Goal: Use online tool/utility: Use online tool/utility

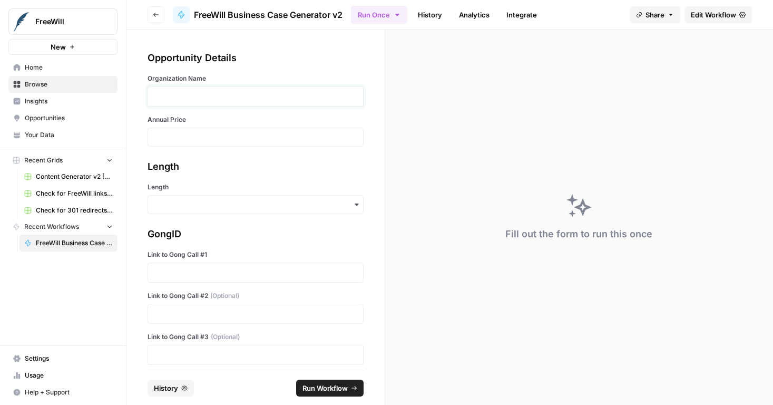
click at [258, 97] on p at bounding box center [255, 96] width 202 height 11
type input "14000"
click at [256, 206] on div "button" at bounding box center [256, 204] width 216 height 19
drag, startPoint x: 256, startPoint y: 204, endPoint x: 247, endPoint y: 230, distance: 27.8
click at [256, 205] on input "Length" at bounding box center [255, 204] width 202 height 11
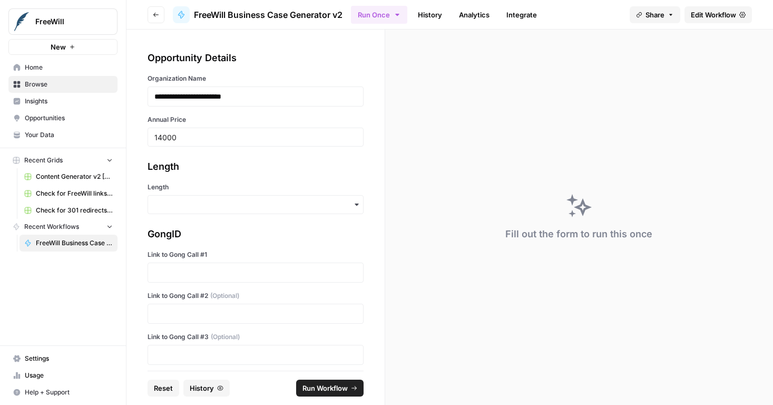
click at [249, 219] on div "**********" at bounding box center [255, 200] width 258 height 341
click at [251, 211] on div "button" at bounding box center [256, 204] width 216 height 19
click at [251, 243] on div "Short" at bounding box center [251, 253] width 207 height 20
click at [259, 210] on div "button" at bounding box center [256, 204] width 216 height 19
click at [256, 234] on div "Long" at bounding box center [251, 233] width 207 height 20
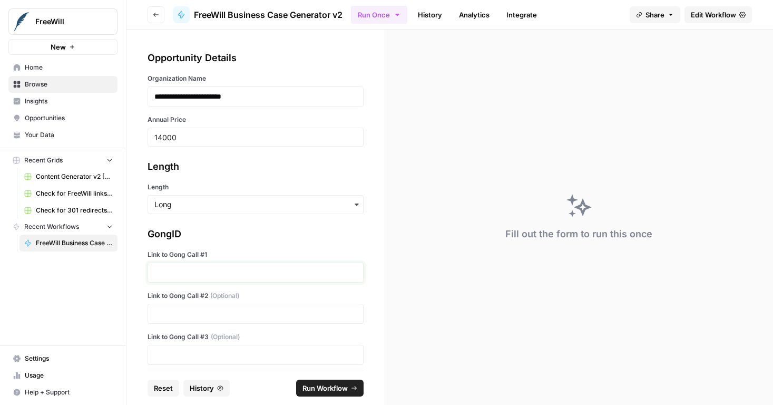
click at [258, 269] on p at bounding box center [255, 272] width 202 height 11
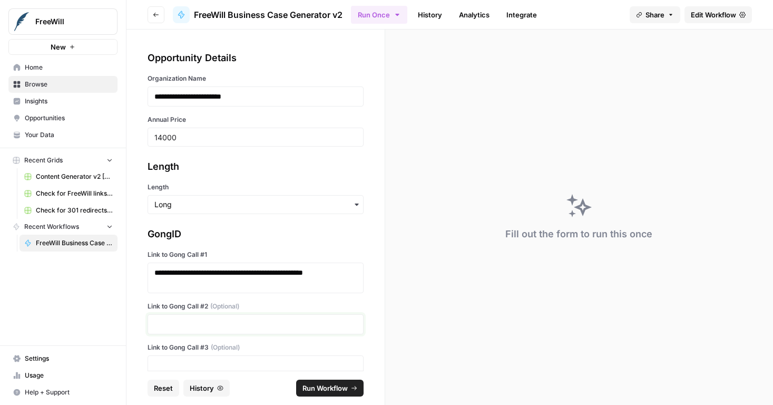
click at [275, 320] on p at bounding box center [255, 324] width 202 height 11
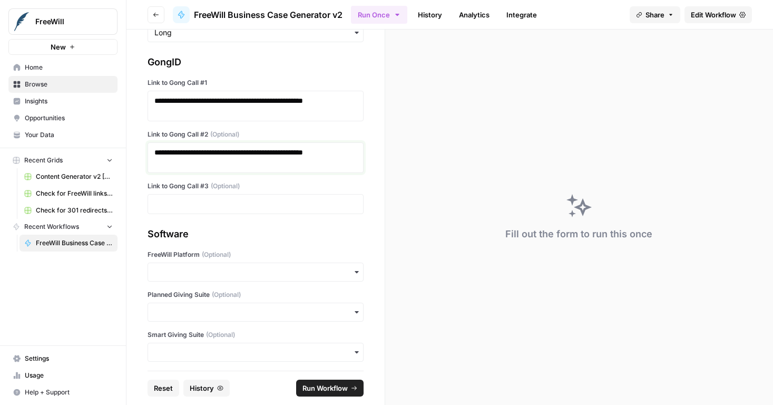
scroll to position [268, 0]
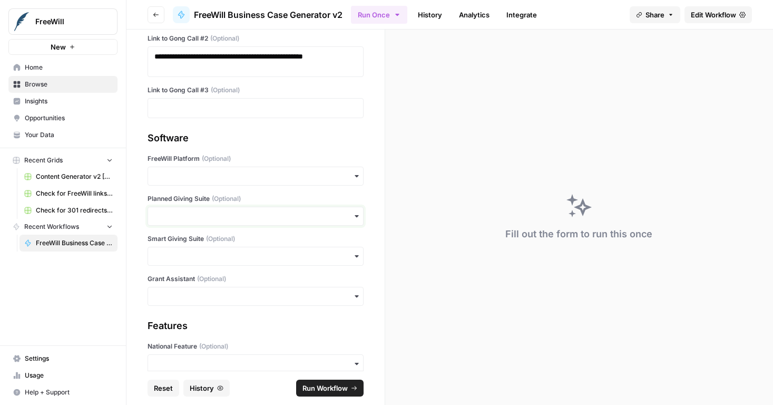
click at [256, 214] on input "Planned Giving Suite (Optional)" at bounding box center [255, 216] width 202 height 11
click at [253, 238] on div "Yes" at bounding box center [251, 244] width 207 height 20
click at [314, 378] on footer "Reset History Run Workflow" at bounding box center [256, 387] width 216 height 34
click at [315, 385] on span "Run Workflow" at bounding box center [324, 388] width 45 height 11
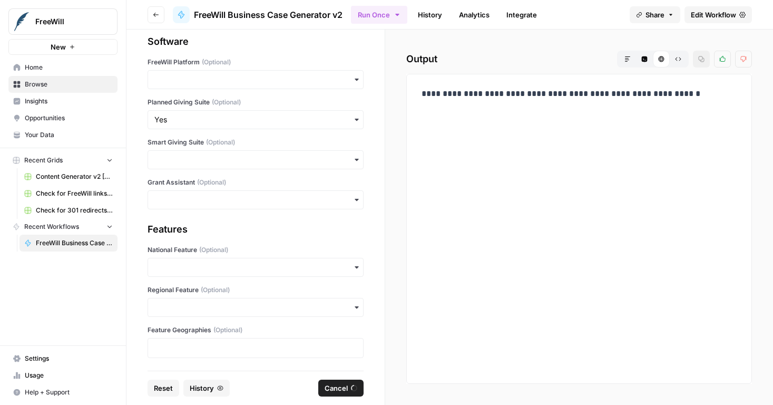
scroll to position [0, 0]
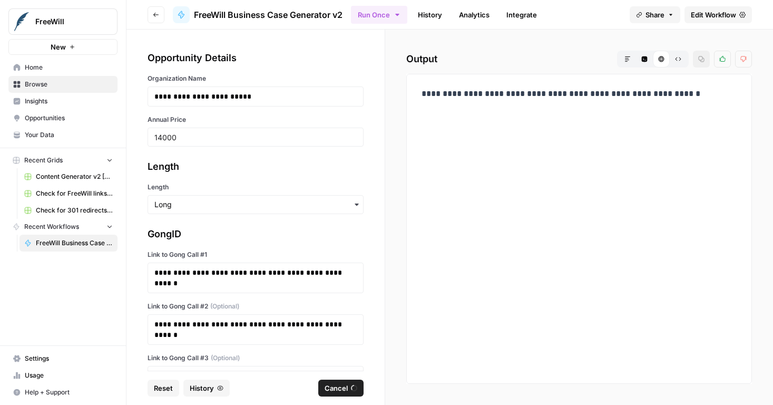
click at [406, 189] on div "**********" at bounding box center [579, 229] width 346 height 310
click at [457, 124] on div "**********" at bounding box center [579, 229] width 328 height 292
click at [339, 392] on span "Cancel" at bounding box center [336, 388] width 23 height 11
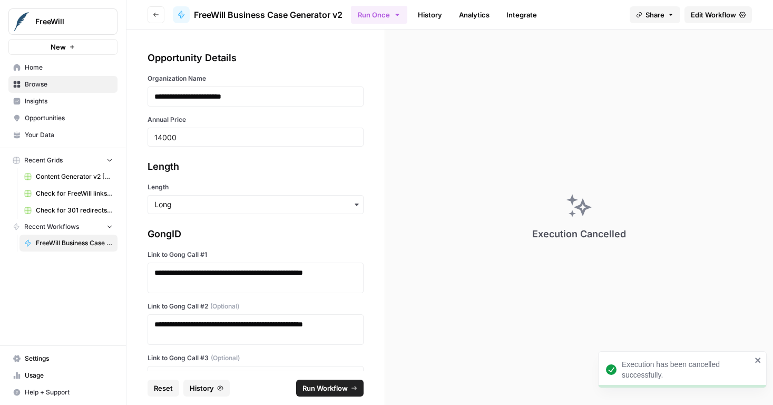
click at [308, 211] on div "button" at bounding box center [256, 204] width 216 height 19
click at [272, 252] on div "Short" at bounding box center [251, 253] width 207 height 20
click at [754, 358] on div "Execution has been cancelled successfully." at bounding box center [682, 369] width 169 height 37
click at [329, 387] on span "Run Workflow" at bounding box center [324, 388] width 45 height 11
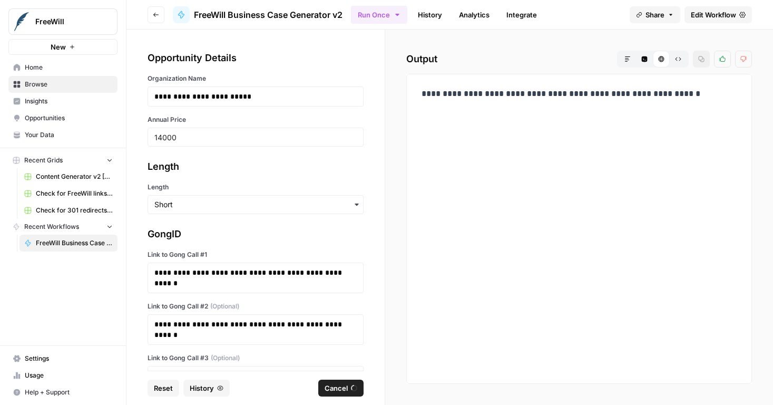
click at [342, 381] on button "Cancel" at bounding box center [340, 387] width 45 height 17
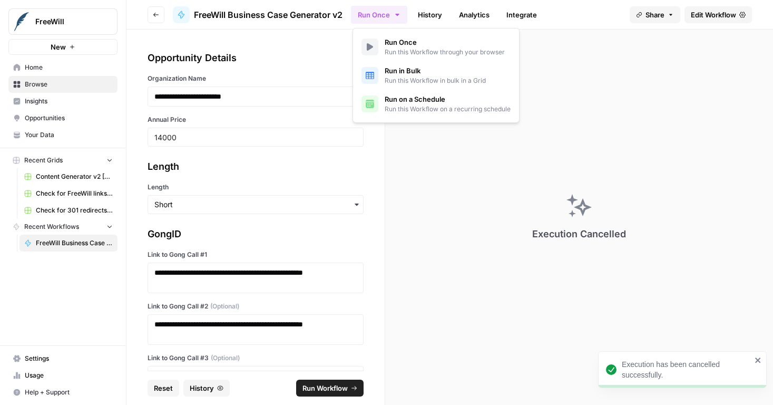
click at [375, 15] on button "Run Once" at bounding box center [379, 15] width 56 height 18
click at [398, 49] on span "Run this Workflow through your browser" at bounding box center [445, 51] width 120 height 9
click at [300, 24] on header "Go back FreeWill Business Case Generator v2 Run Once History Analytics Integrat…" at bounding box center [449, 15] width 647 height 30
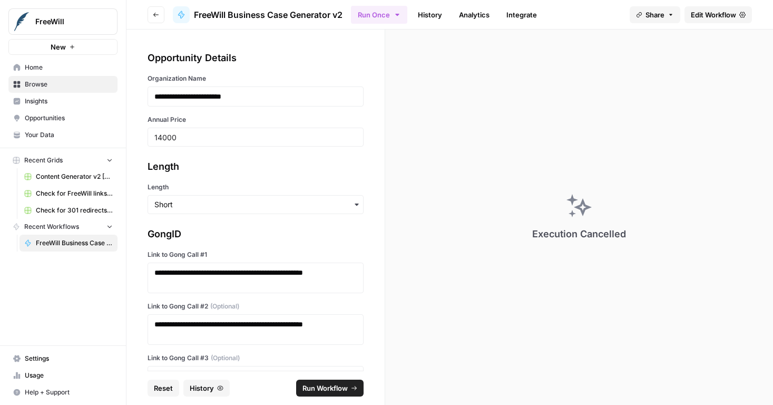
click at [298, 19] on span "FreeWill Business Case Generator v2" at bounding box center [268, 14] width 149 height 13
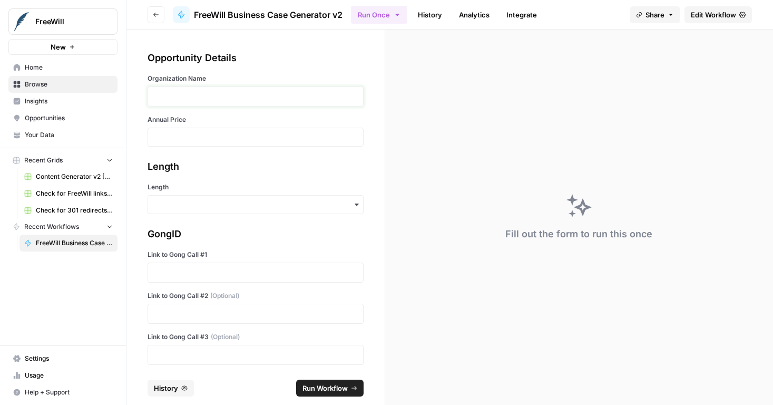
click at [250, 93] on p at bounding box center [255, 96] width 202 height 11
type input "14000"
click at [238, 207] on input "Length" at bounding box center [255, 204] width 202 height 11
drag, startPoint x: 230, startPoint y: 246, endPoint x: 228, endPoint y: 275, distance: 29.1
click at [230, 246] on div "Short" at bounding box center [251, 253] width 207 height 20
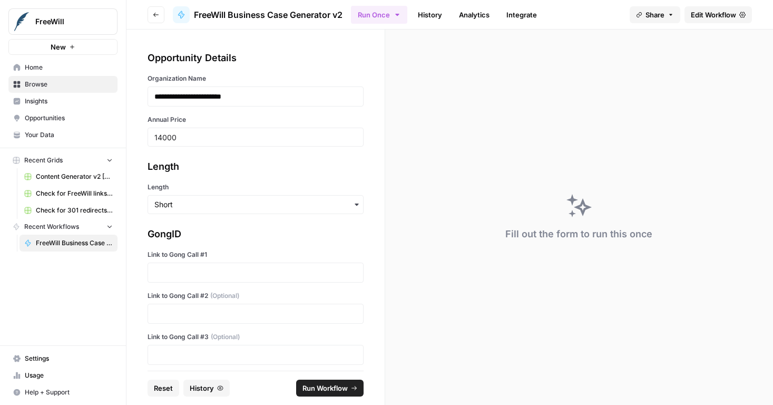
click at [253, 321] on div at bounding box center [256, 314] width 216 height 20
click at [252, 315] on p at bounding box center [255, 313] width 202 height 11
click at [194, 272] on p at bounding box center [255, 272] width 202 height 11
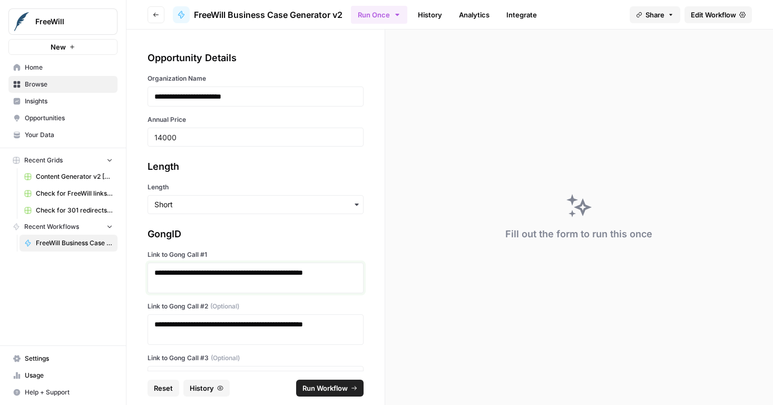
scroll to position [206, 0]
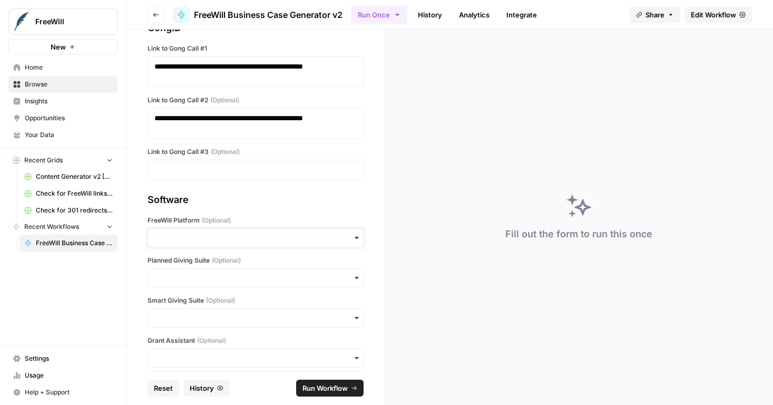
click at [195, 236] on input "FreeWill Platform (Optional)" at bounding box center [255, 237] width 202 height 11
click at [193, 293] on div "No" at bounding box center [251, 286] width 207 height 20
drag, startPoint x: 195, startPoint y: 282, endPoint x: 195, endPoint y: 289, distance: 7.4
click at [195, 282] on input "Planned Giving Suite (Optional)" at bounding box center [255, 277] width 202 height 11
drag, startPoint x: 194, startPoint y: 307, endPoint x: 194, endPoint y: 319, distance: 11.6
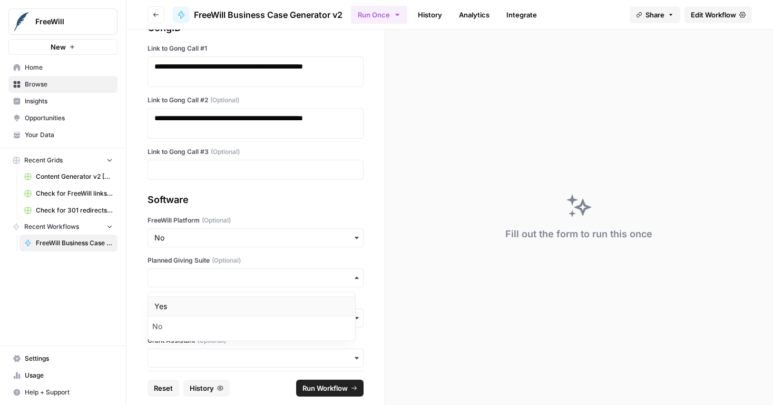
click at [194, 307] on div "Yes" at bounding box center [251, 306] width 207 height 20
click at [195, 329] on div "Software FreeWill Platform (Optional) Planned Giving Suite (Optional) Smart Giv…" at bounding box center [256, 279] width 216 height 175
click at [194, 322] on input "Smart Giving Suite (Optional)" at bounding box center [255, 317] width 202 height 11
click at [194, 367] on div "No" at bounding box center [251, 366] width 207 height 20
click at [196, 359] on input "Grant Assistant (Optional)" at bounding box center [255, 358] width 202 height 11
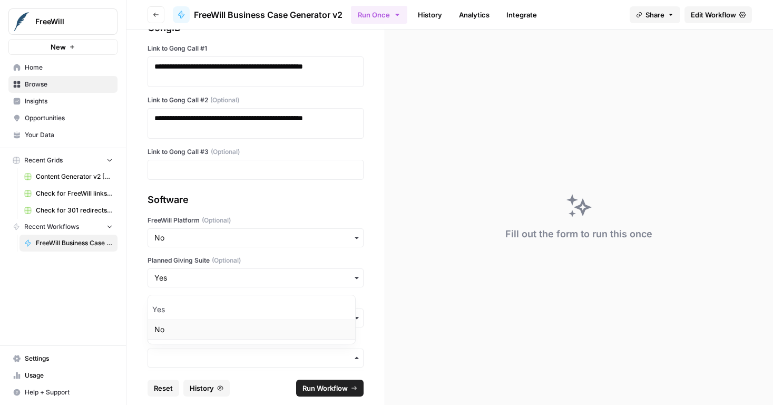
drag, startPoint x: 187, startPoint y: 330, endPoint x: 222, endPoint y: 346, distance: 38.5
click at [187, 330] on div "No" at bounding box center [251, 329] width 207 height 20
click at [330, 384] on span "Run Workflow" at bounding box center [324, 388] width 45 height 11
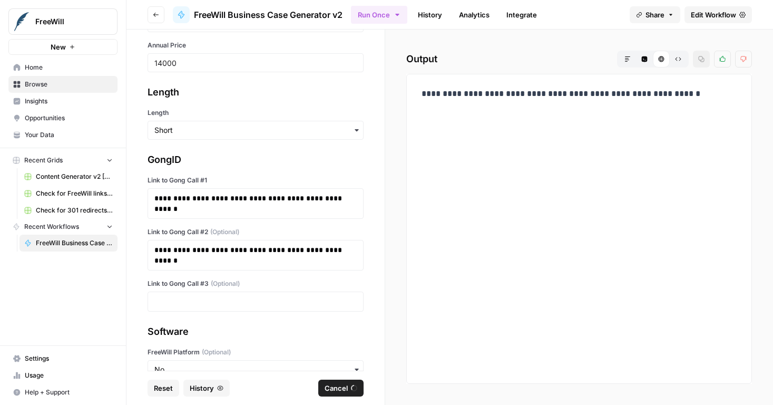
scroll to position [0, 0]
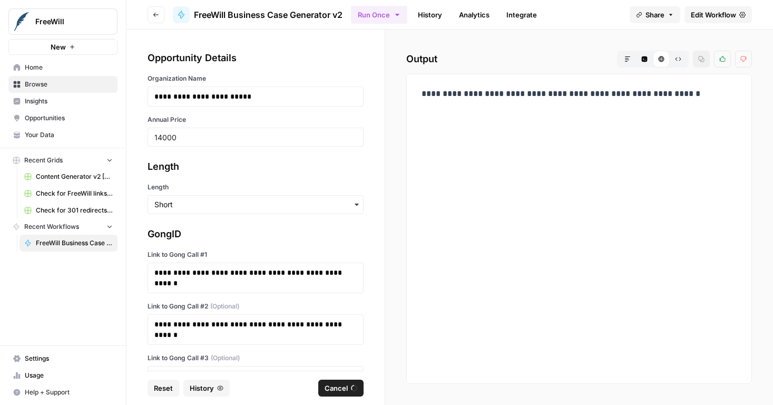
click at [393, 192] on div "**********" at bounding box center [579, 217] width 388 height 375
click at [391, 172] on div "**********" at bounding box center [579, 217] width 388 height 375
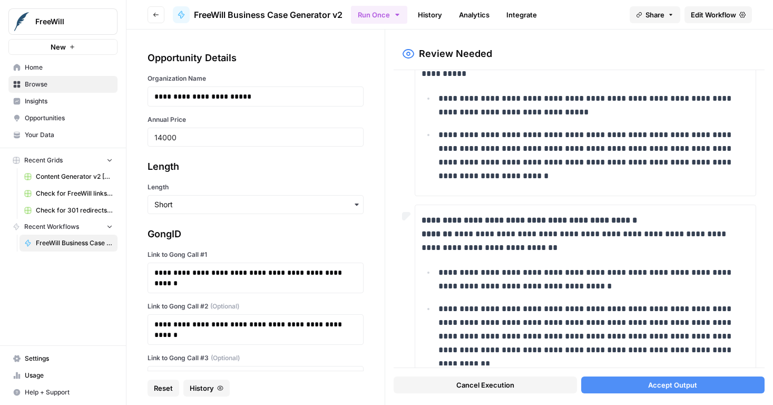
scroll to position [436, 0]
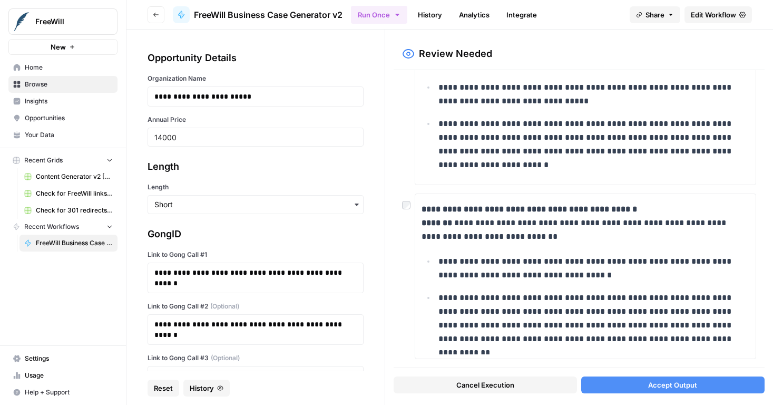
click at [666, 385] on span "Accept Output" at bounding box center [672, 384] width 49 height 11
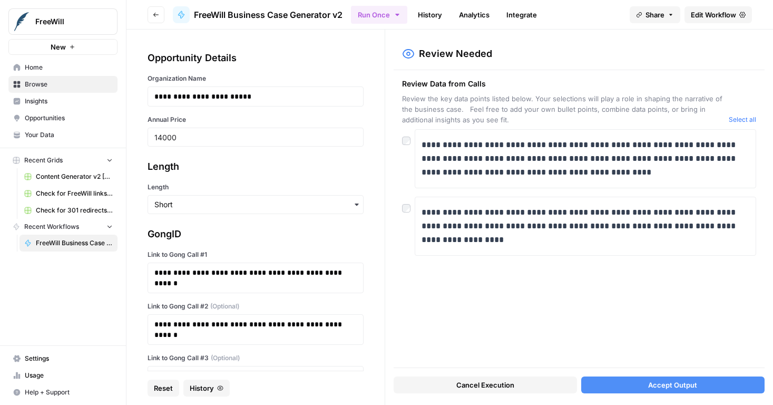
click at [648, 382] on button "Accept Output" at bounding box center [672, 384] width 183 height 17
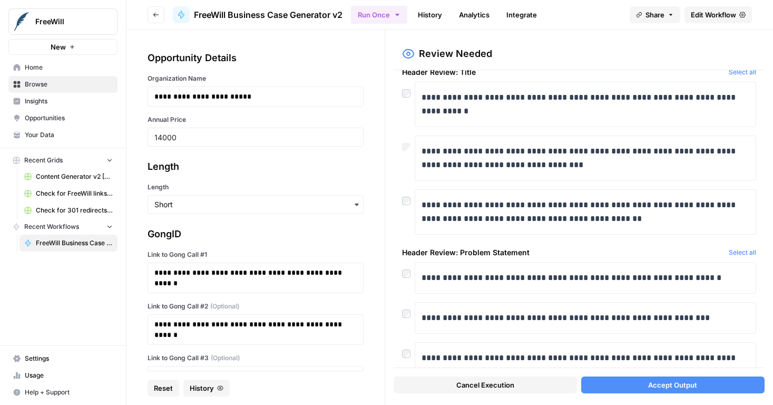
scroll to position [154, 0]
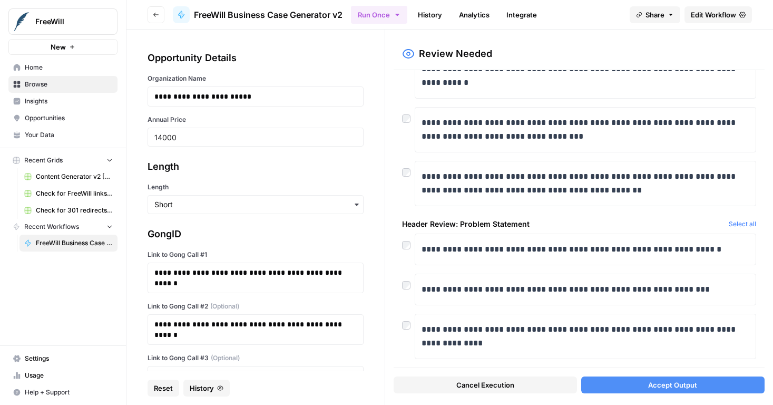
click at [412, 289] on div at bounding box center [408, 281] width 13 height 17
click at [638, 388] on button "Accept Output" at bounding box center [672, 384] width 183 height 17
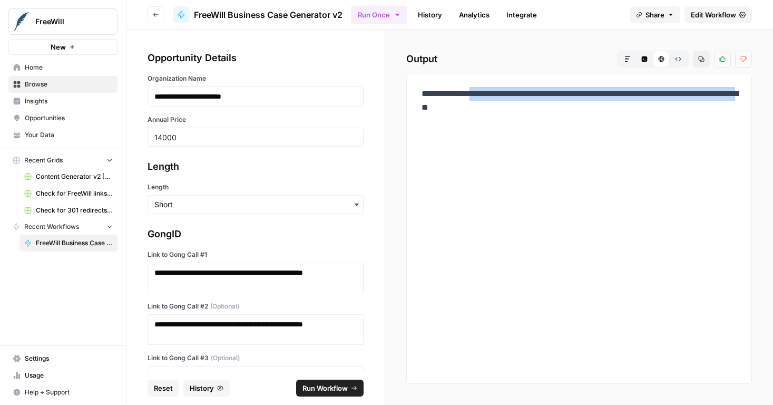
drag, startPoint x: 426, startPoint y: 109, endPoint x: 494, endPoint y: 126, distance: 69.7
click at [494, 126] on p "**********" at bounding box center [579, 107] width 315 height 41
copy p "**********"
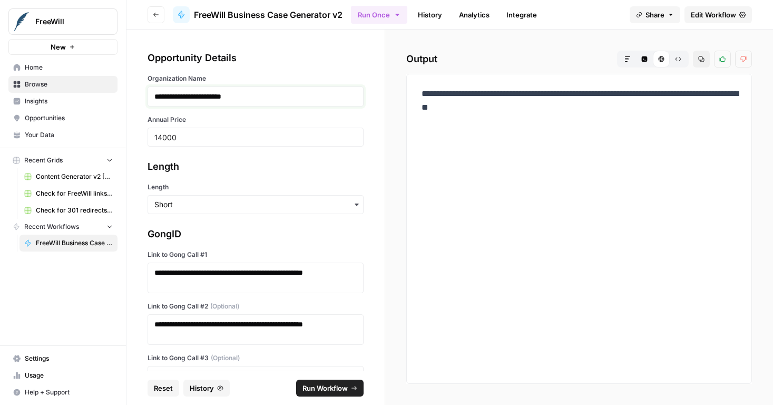
click at [233, 94] on p "**********" at bounding box center [251, 96] width 194 height 11
click at [204, 139] on input "14000" at bounding box center [255, 136] width 202 height 9
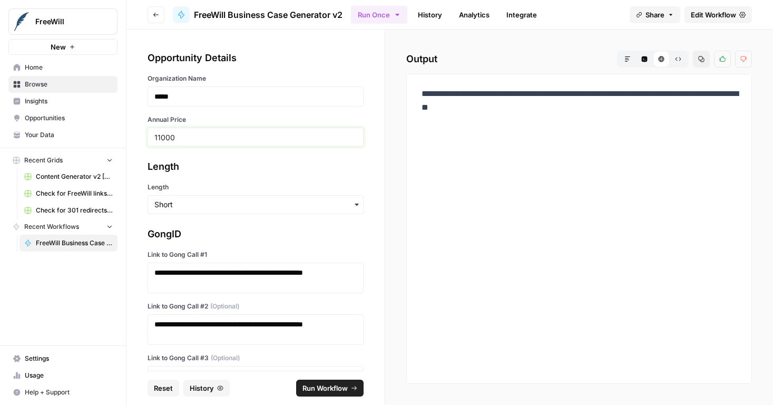
type input "11000"
click at [191, 201] on input "Length" at bounding box center [255, 204] width 202 height 11
click at [189, 233] on div "Long" at bounding box center [251, 233] width 207 height 20
click at [203, 285] on p "**********" at bounding box center [251, 277] width 194 height 21
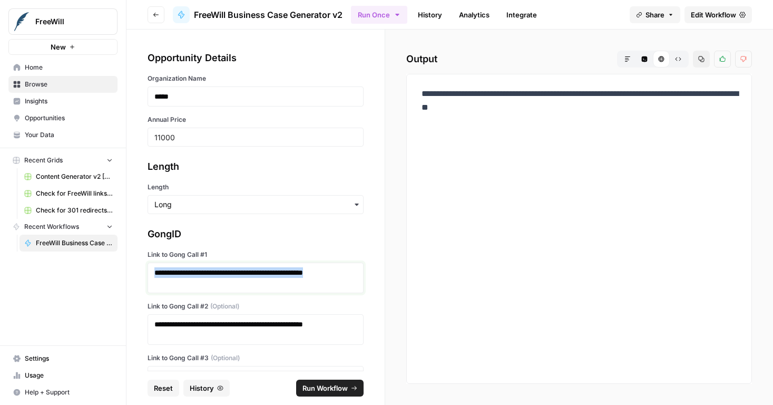
click at [203, 285] on p "**********" at bounding box center [251, 277] width 194 height 21
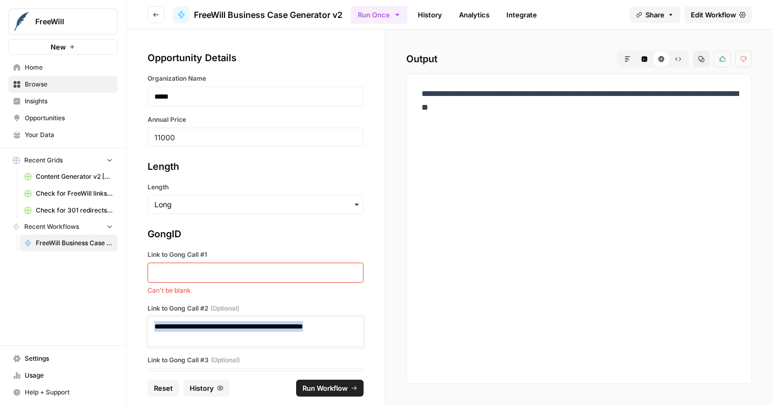
drag, startPoint x: 265, startPoint y: 335, endPoint x: 129, endPoint y: 293, distance: 141.7
click at [137, 300] on div "**********" at bounding box center [255, 200] width 258 height 341
click at [242, 267] on p at bounding box center [251, 272] width 194 height 11
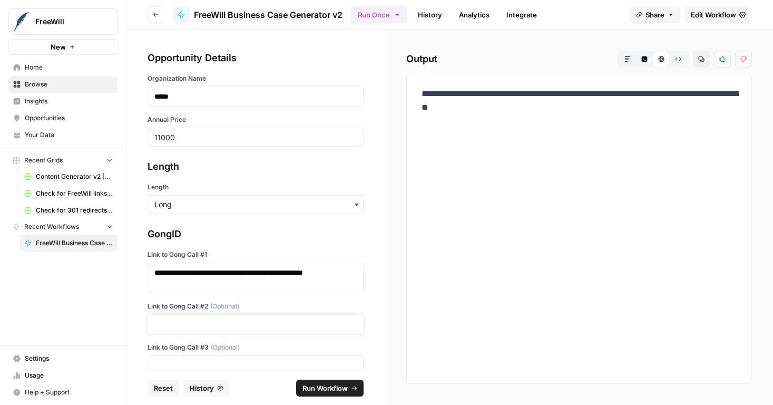
click at [221, 326] on p at bounding box center [251, 324] width 194 height 11
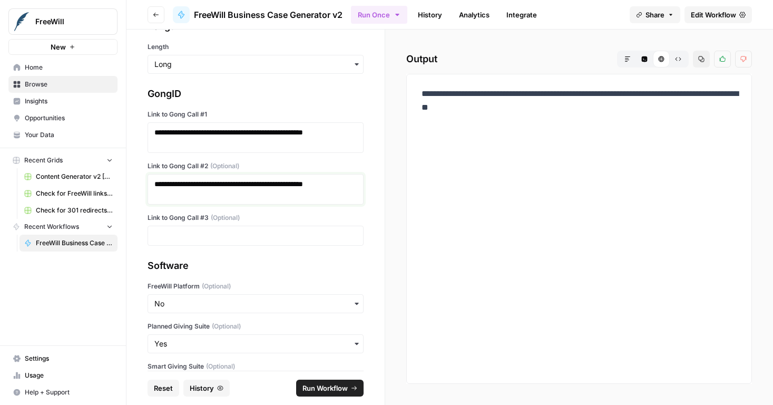
scroll to position [212, 0]
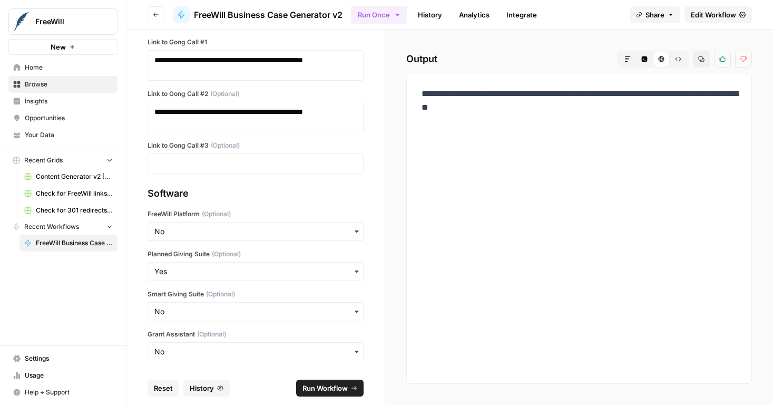
click at [247, 152] on div "Link to Gong Call #3 (Optional)" at bounding box center [256, 157] width 216 height 33
click at [246, 161] on p at bounding box center [255, 163] width 202 height 11
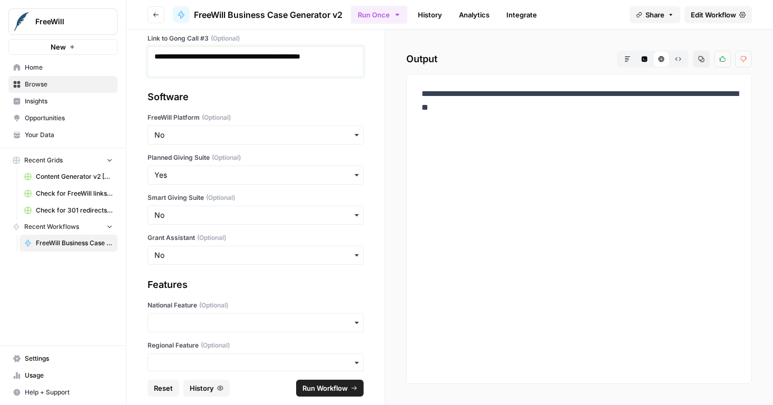
scroll to position [375, 0]
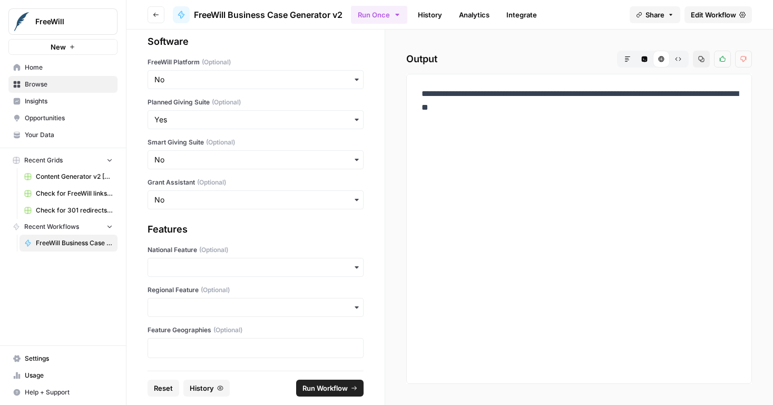
click at [328, 386] on span "Run Workflow" at bounding box center [324, 388] width 45 height 11
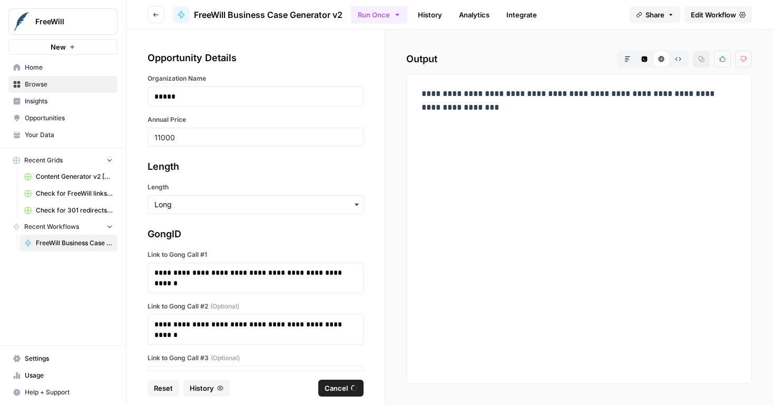
scroll to position [375, 0]
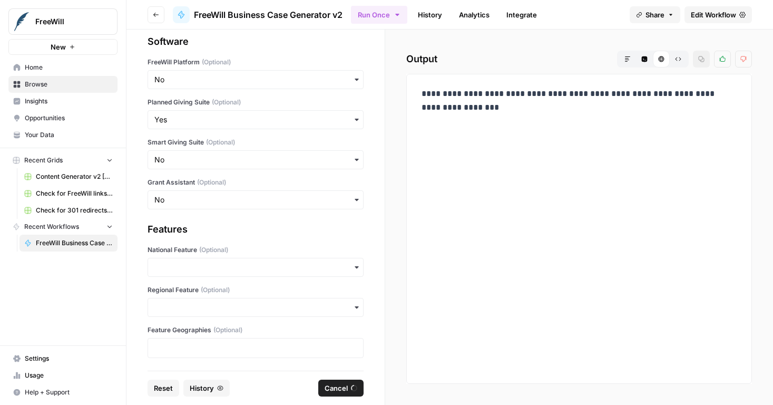
click at [387, 123] on div "**********" at bounding box center [579, 217] width 388 height 375
click at [407, 132] on div "**********" at bounding box center [579, 229] width 346 height 310
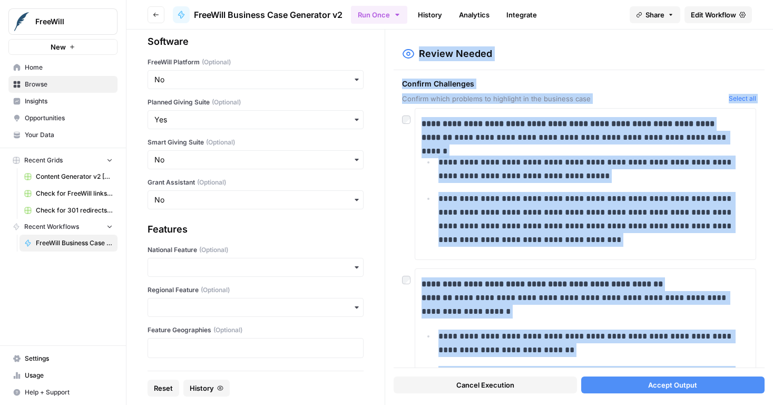
click at [410, 198] on div "**********" at bounding box center [579, 184] width 354 height 152
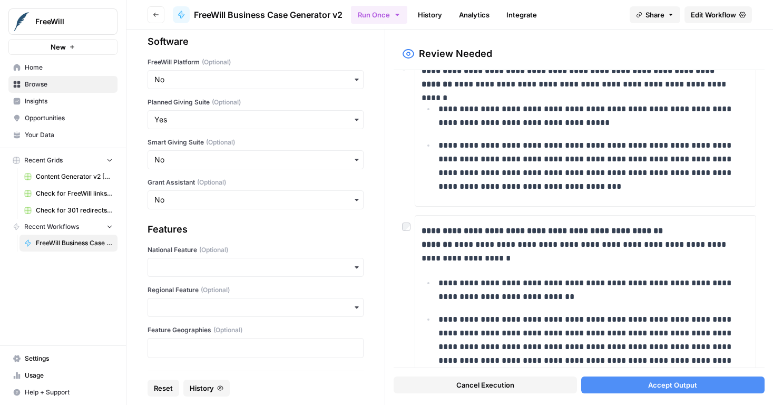
scroll to position [98, 0]
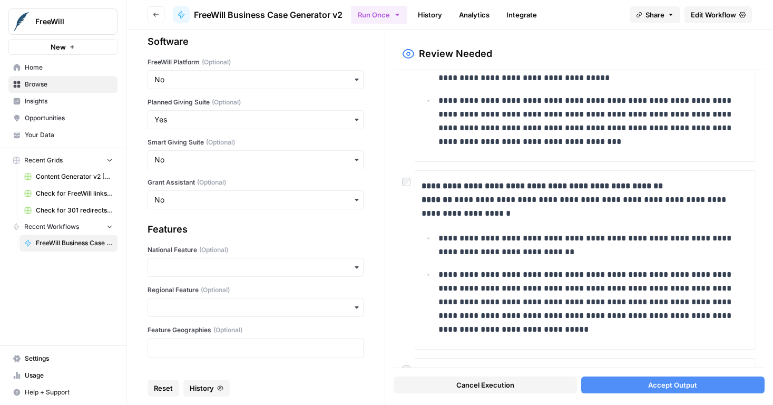
click at [413, 181] on div at bounding box center [408, 178] width 13 height 17
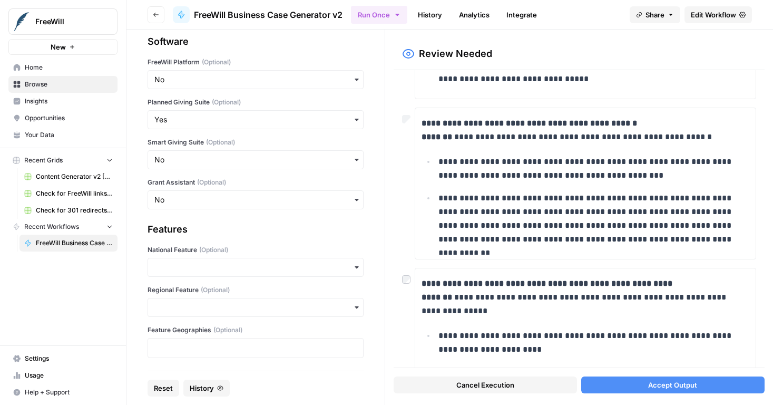
scroll to position [450, 0]
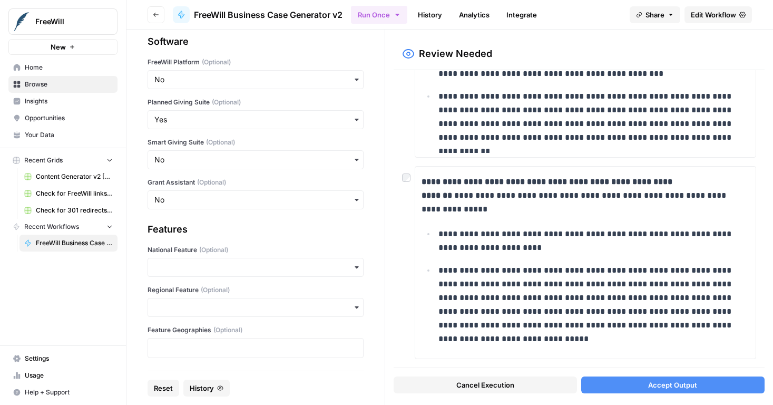
click at [645, 384] on button "Accept Output" at bounding box center [672, 384] width 183 height 17
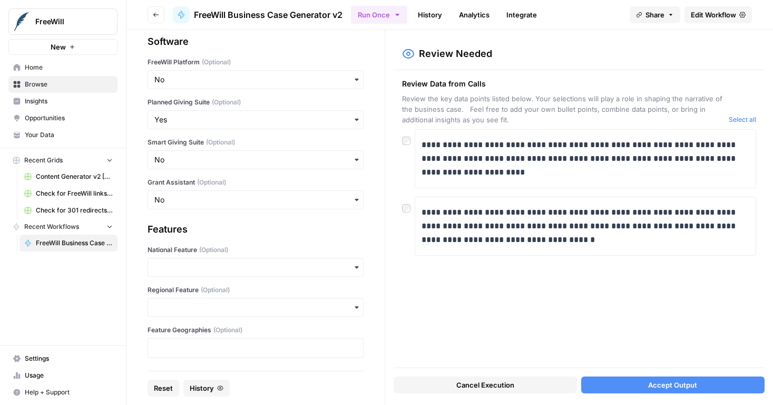
click at [642, 386] on button "Accept Output" at bounding box center [672, 384] width 183 height 17
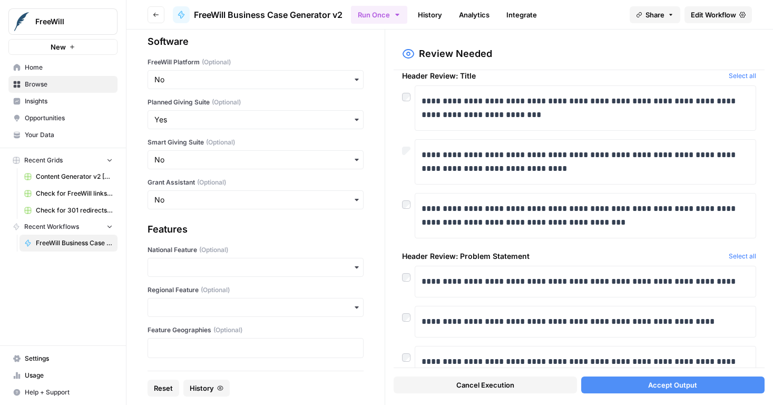
scroll to position [207, 0]
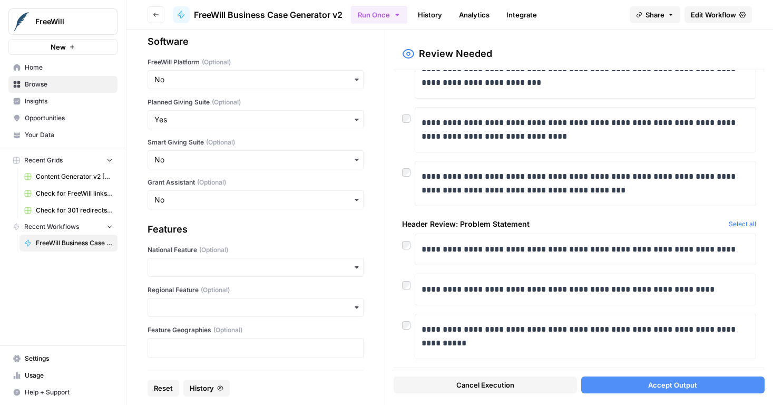
click at [408, 296] on div "**********" at bounding box center [579, 289] width 354 height 32
click at [617, 387] on button "Accept Output" at bounding box center [672, 384] width 183 height 17
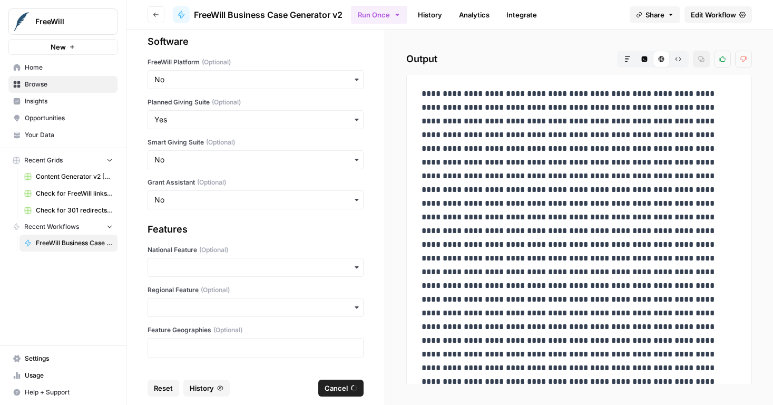
click at [402, 189] on div "Output Markdown Code Editor HTML Viewer Raw Output Copy Thumbs up Thumbs down" at bounding box center [579, 217] width 388 height 375
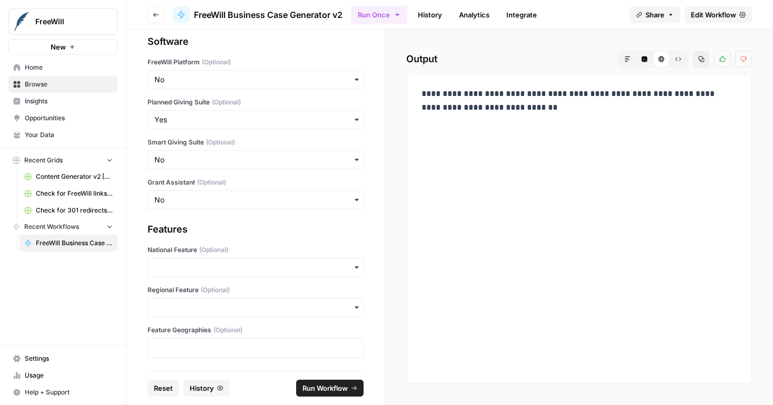
click at [429, 109] on p "**********" at bounding box center [579, 107] width 315 height 41
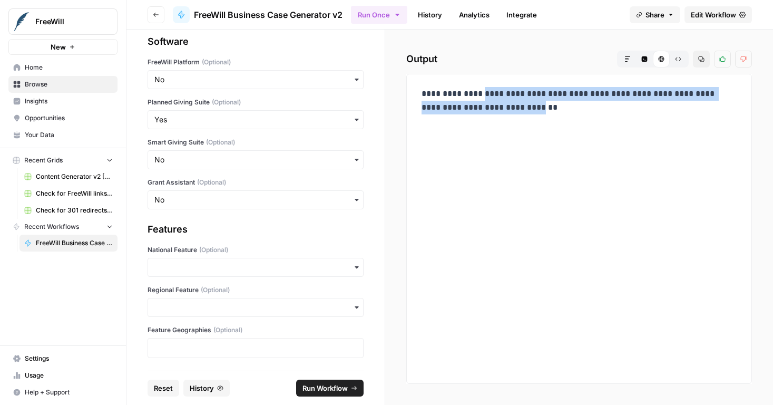
drag, startPoint x: 429, startPoint y: 109, endPoint x: 482, endPoint y: 123, distance: 54.6
click at [482, 123] on p "**********" at bounding box center [579, 107] width 315 height 41
